Goal: Task Accomplishment & Management: Manage account settings

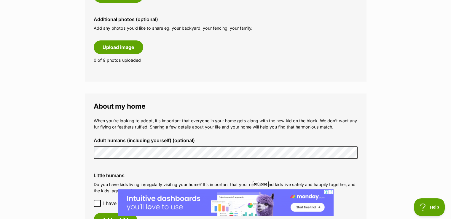
scroll to position [385, 0]
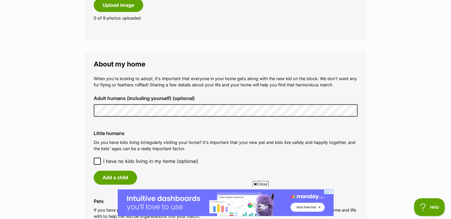
click at [92, 108] on div "Adult humans (including yourself) (optional)" at bounding box center [225, 106] width 273 height 31
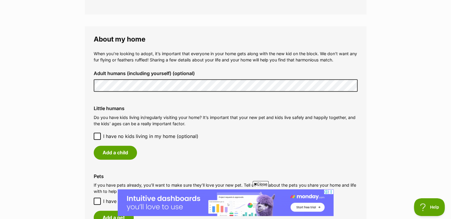
scroll to position [445, 0]
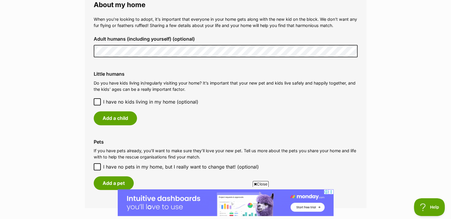
click at [96, 101] on icon at bounding box center [97, 102] width 4 height 4
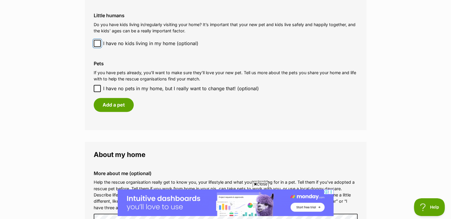
scroll to position [504, 0]
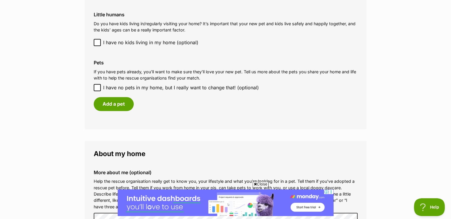
click at [97, 88] on icon at bounding box center [97, 87] width 4 height 4
click at [97, 88] on input "I have no pets in my home, but I really want to change that! (optional)" at bounding box center [97, 87] width 7 height 7
checkbox input "true"
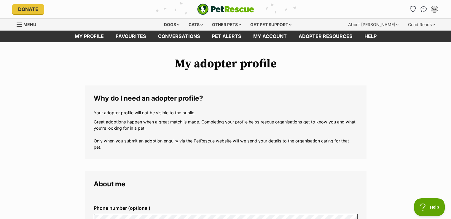
scroll to position [0, 0]
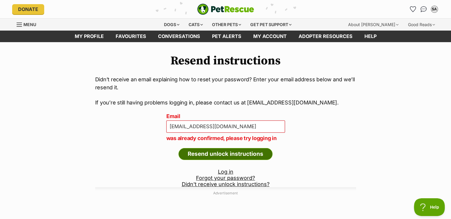
click at [203, 154] on input "Resend unlock instructions" at bounding box center [225, 154] width 94 height 12
